Goal: Check status: Check status

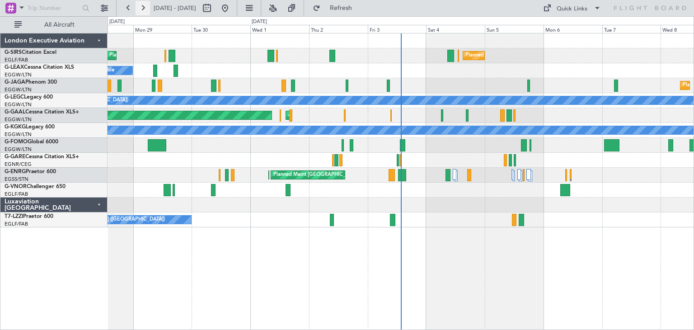
click at [141, 6] on button at bounding box center [142, 8] width 14 height 14
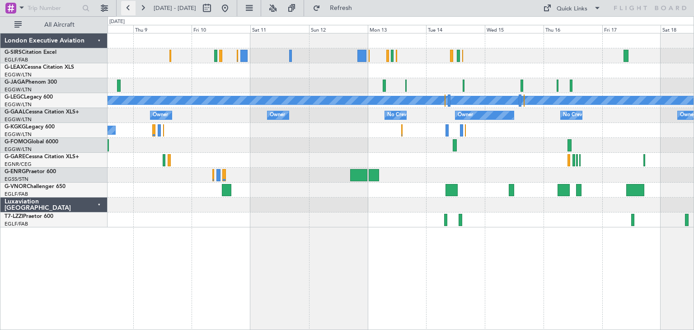
click at [130, 6] on button at bounding box center [128, 8] width 14 height 14
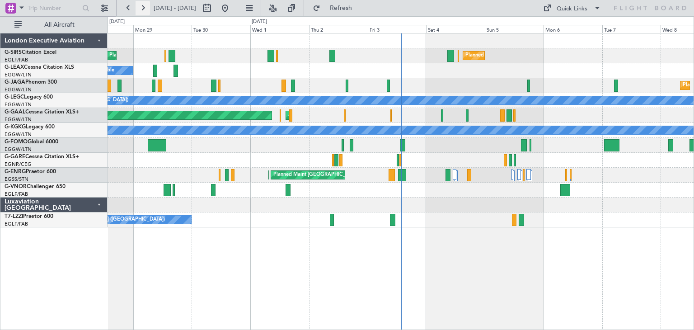
click at [144, 8] on button at bounding box center [142, 8] width 14 height 14
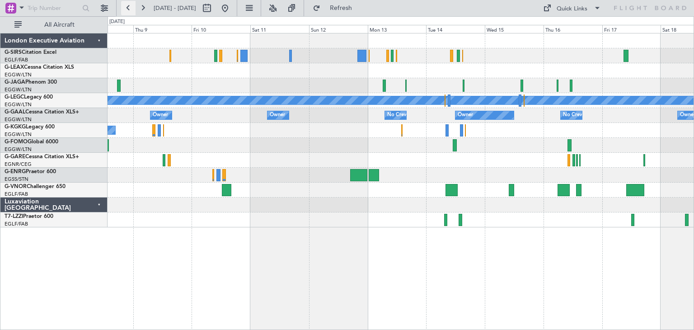
click at [124, 6] on button at bounding box center [128, 8] width 14 height 14
